Goal: Navigation & Orientation: Find specific page/section

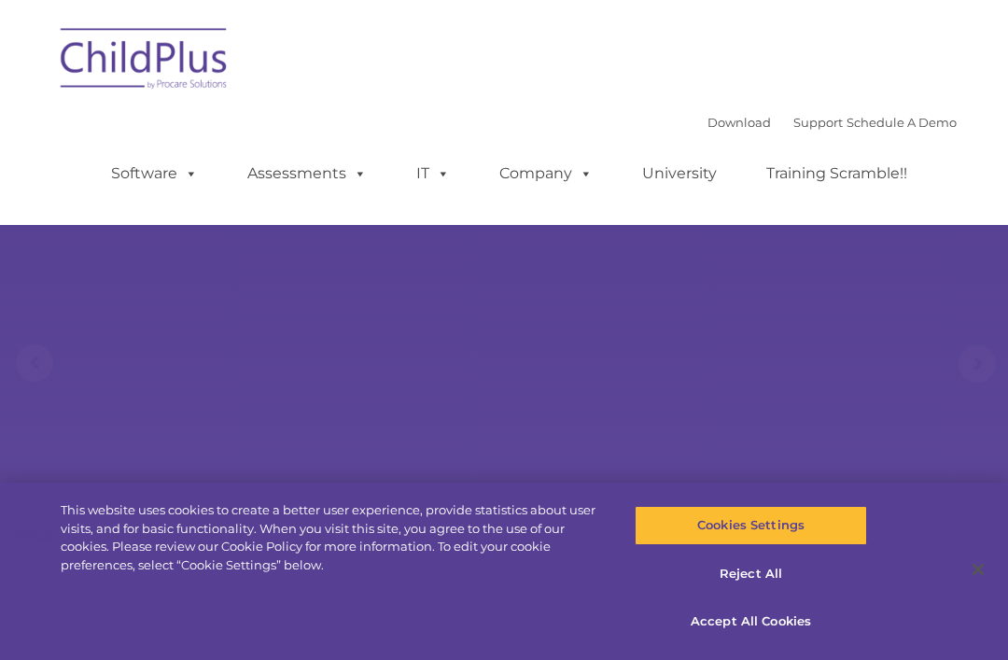
select select "MEDIUM"
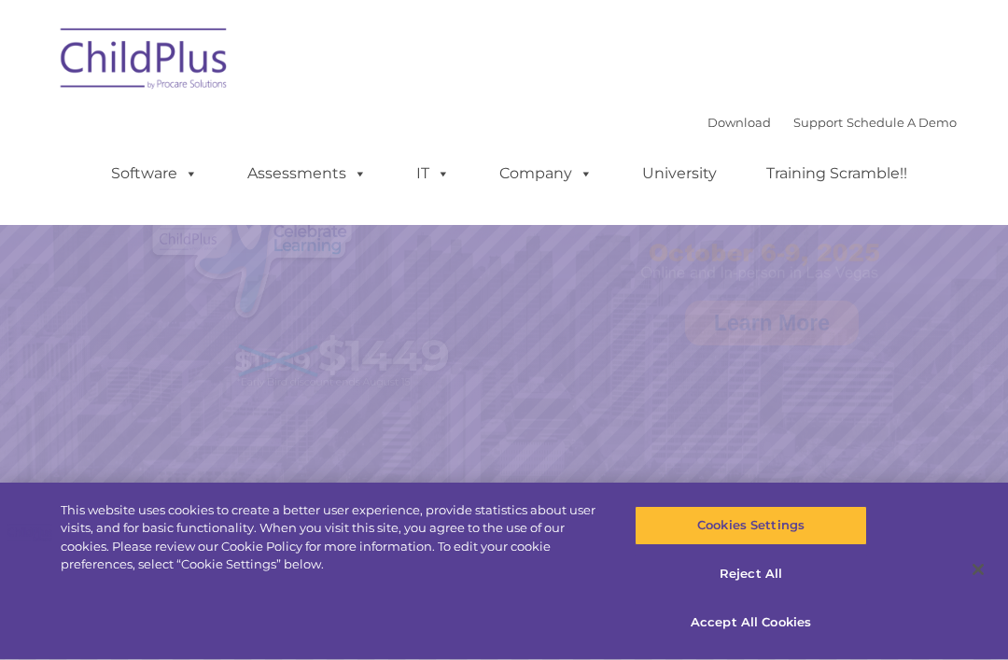
select select "MEDIUM"
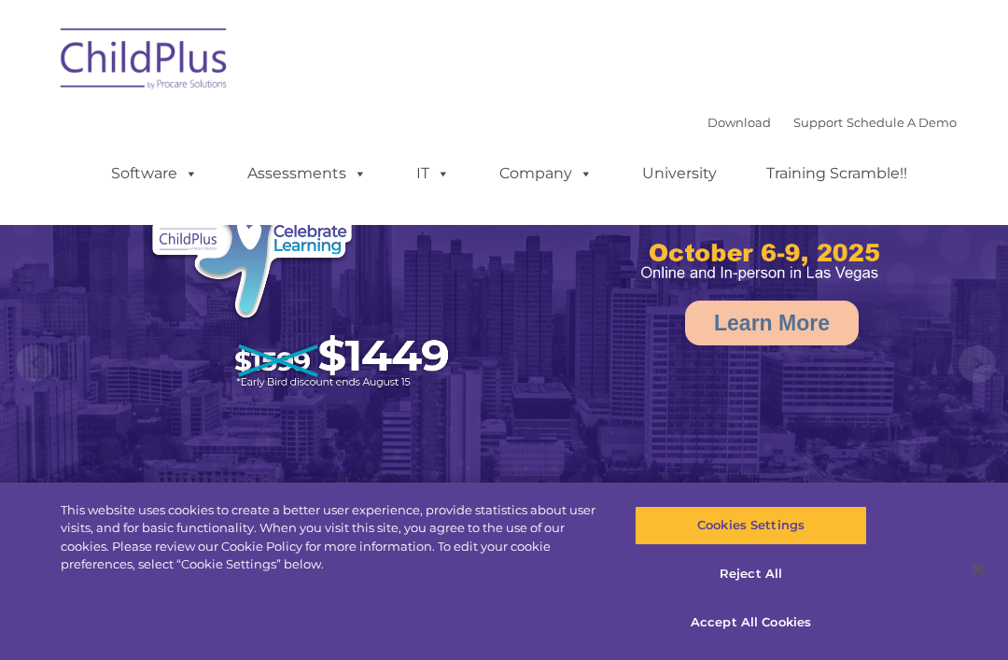
click at [726, 119] on link "Download" at bounding box center [739, 122] width 63 height 15
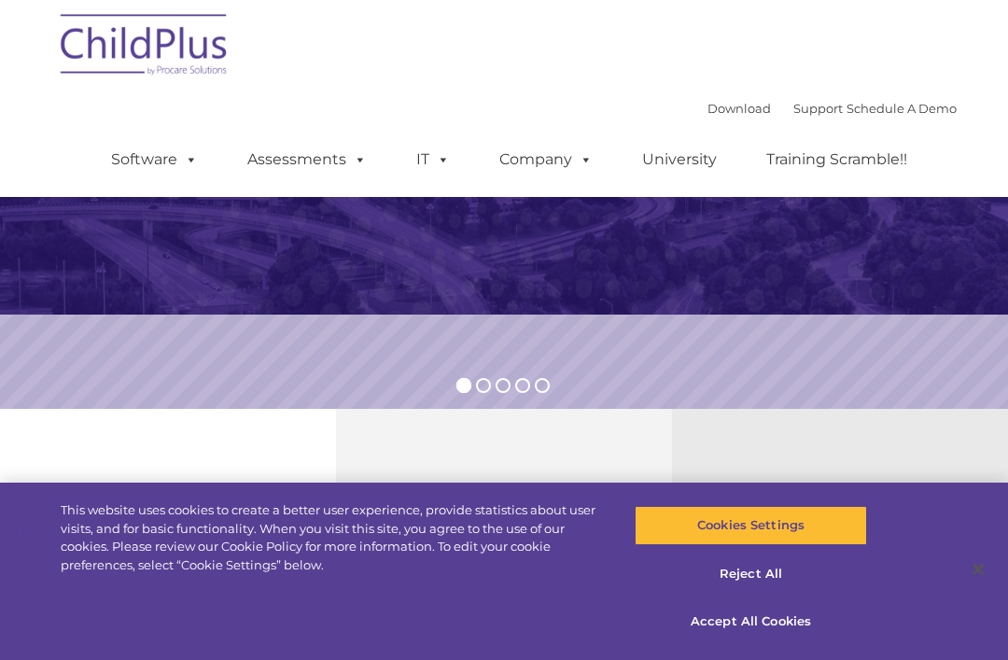
scroll to position [323, 0]
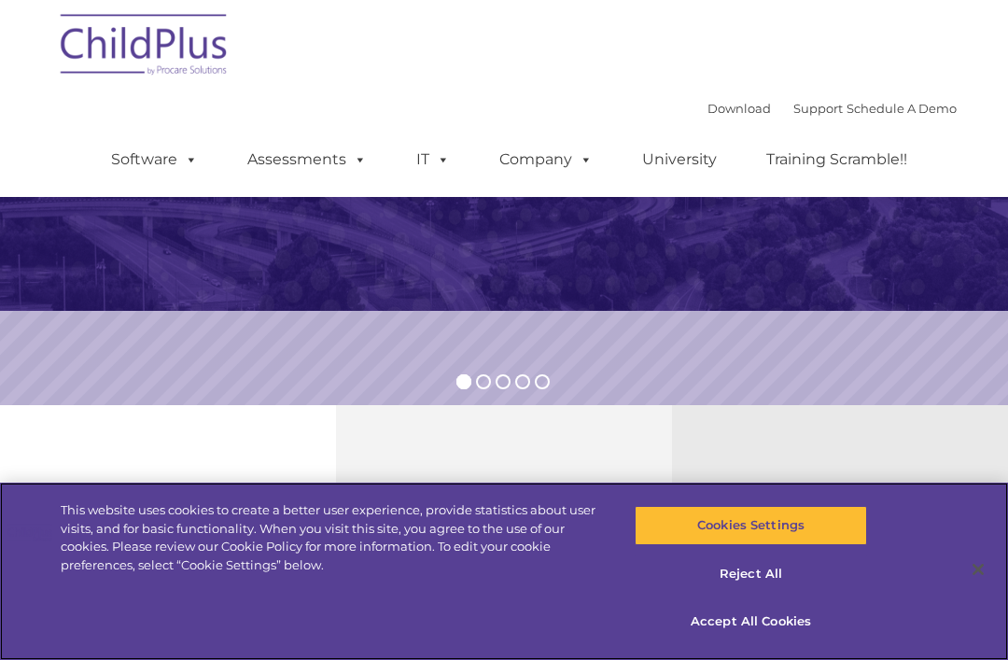
click at [765, 594] on button "Reject All" at bounding box center [750, 573] width 231 height 39
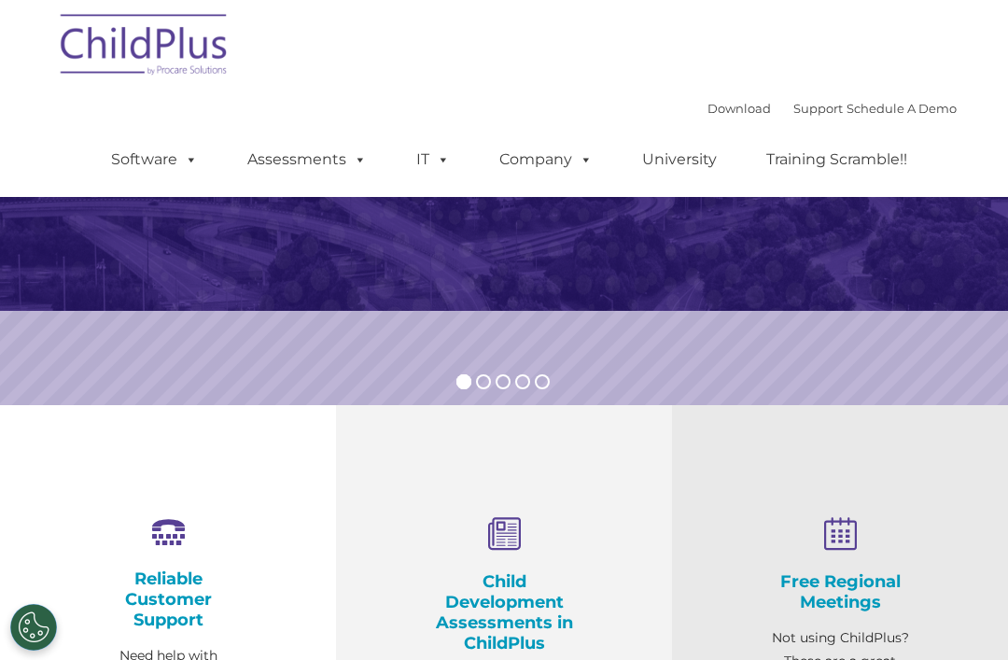
click at [757, 641] on button "Accept All Cookies" at bounding box center [750, 621] width 231 height 39
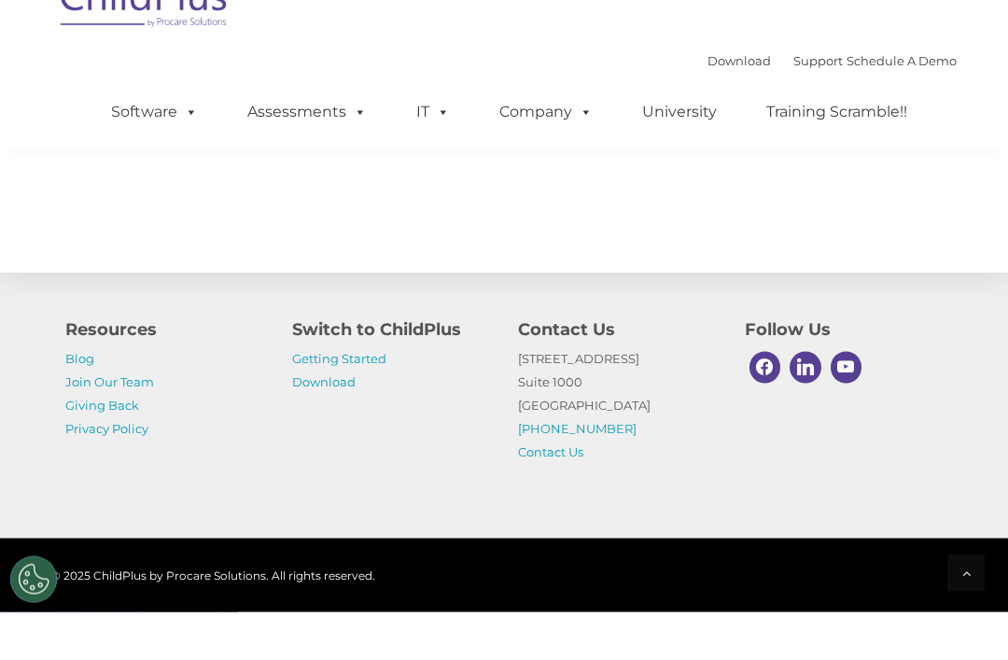
scroll to position [2209, 0]
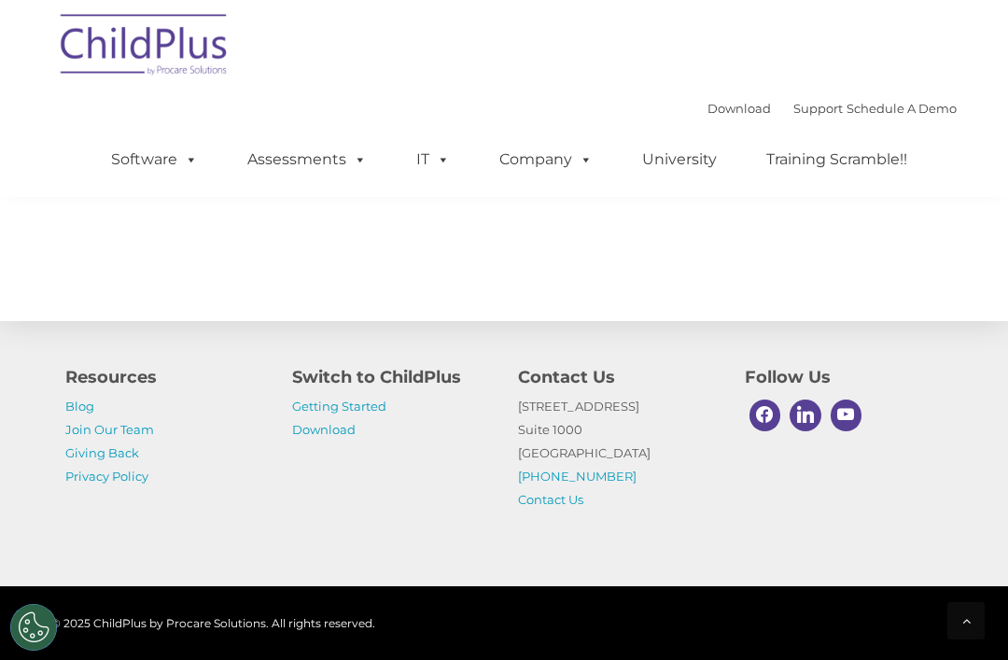
click at [341, 437] on link "Download" at bounding box center [323, 429] width 63 height 15
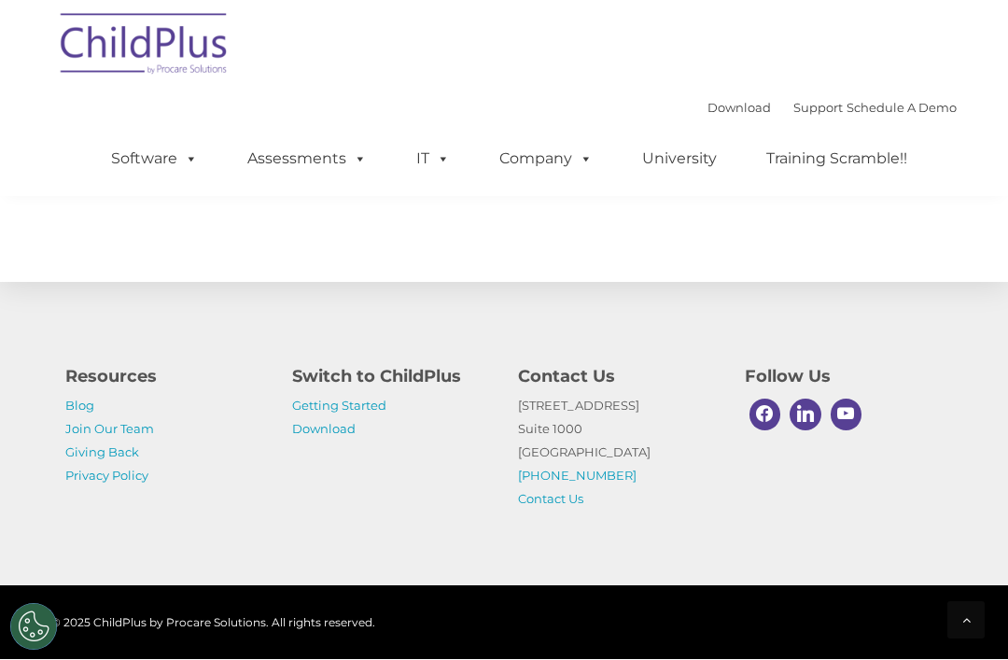
scroll to position [2268, 0]
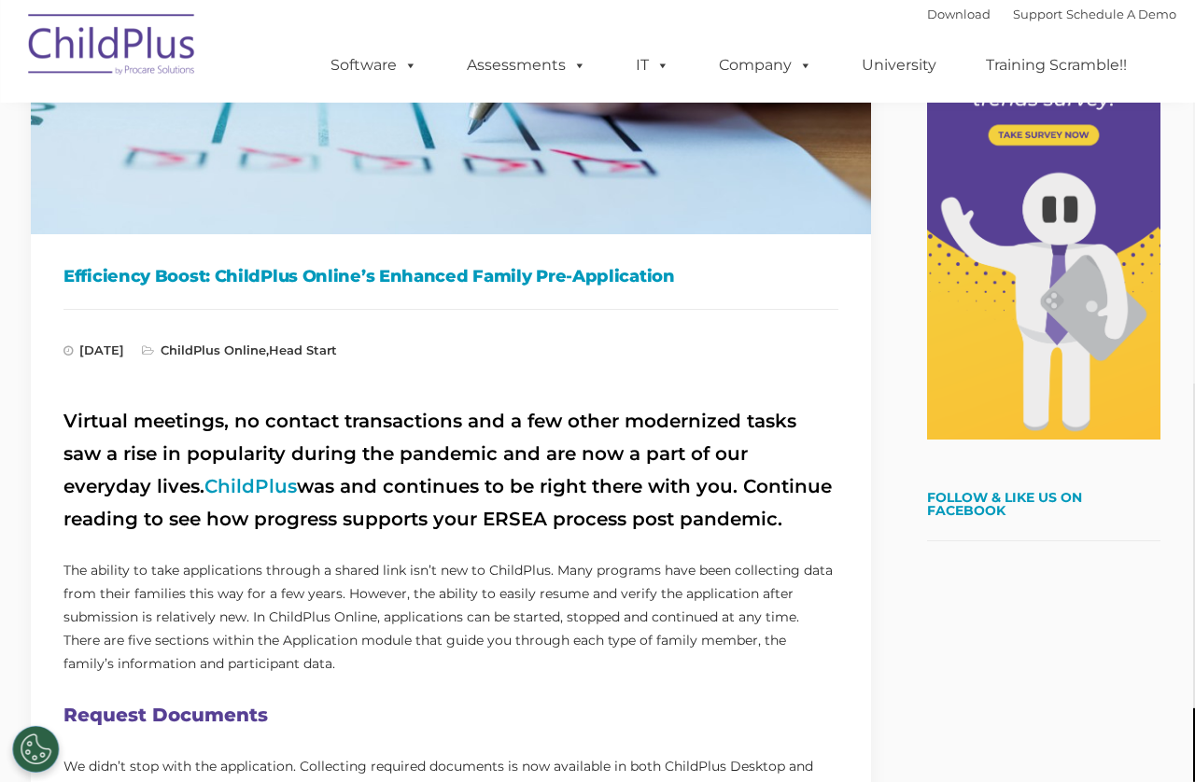
scroll to position [372, 2]
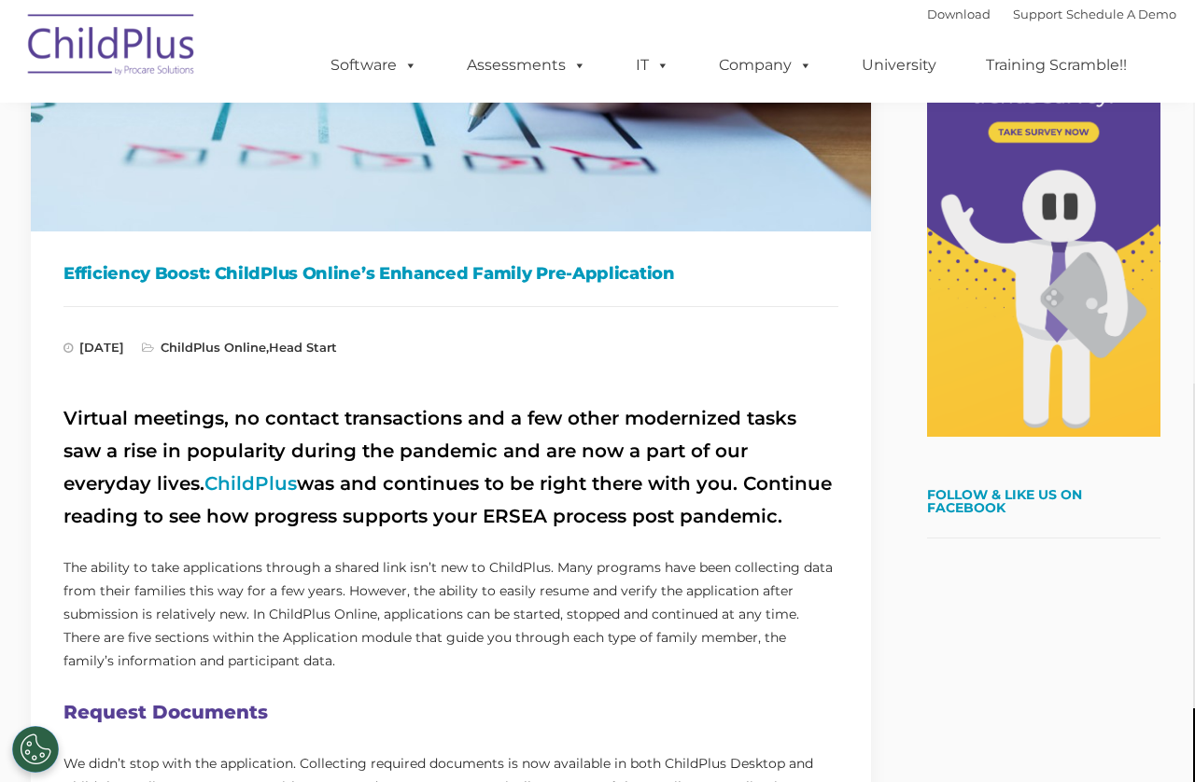
click at [204, 484] on link "ChildPlus" at bounding box center [250, 483] width 92 height 22
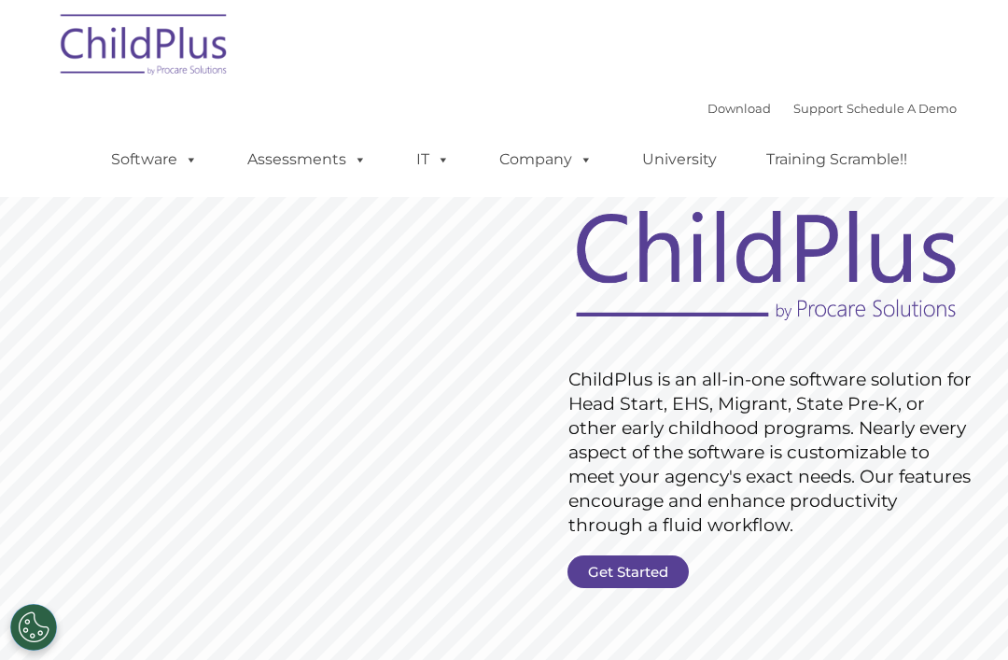
click at [601, 584] on link "Get Started" at bounding box center [628, 571] width 121 height 33
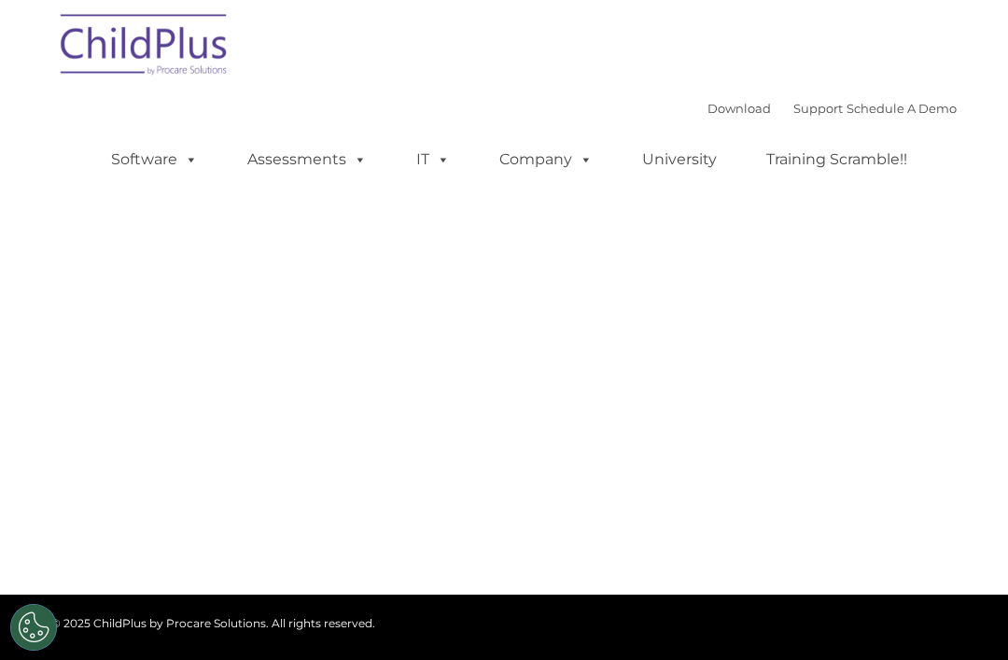
select select "MEDIUM"
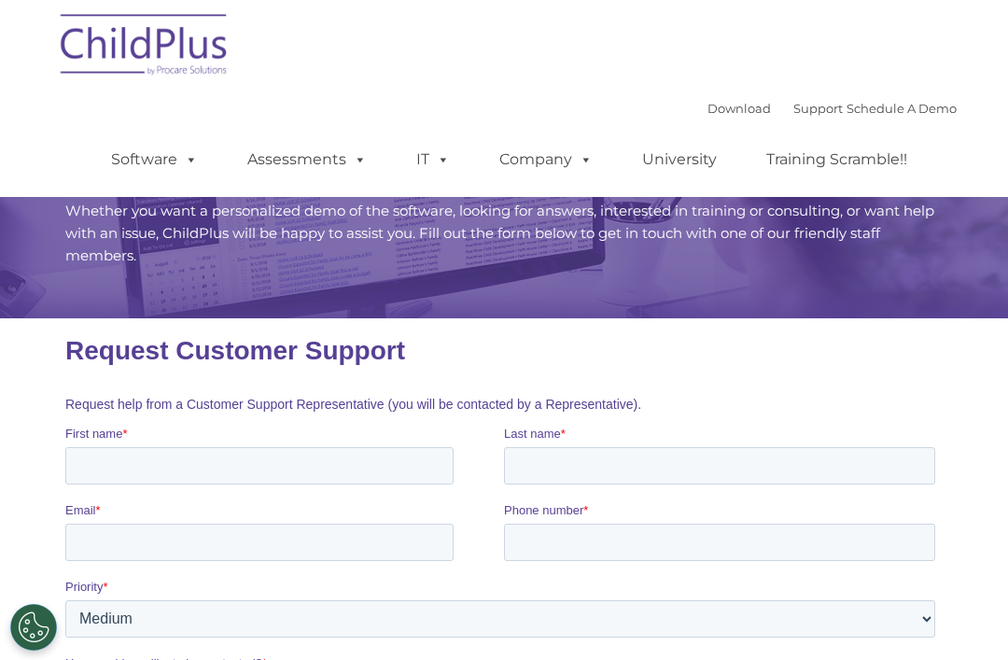
scroll to position [37, 0]
